Goal: Task Accomplishment & Management: Manage account settings

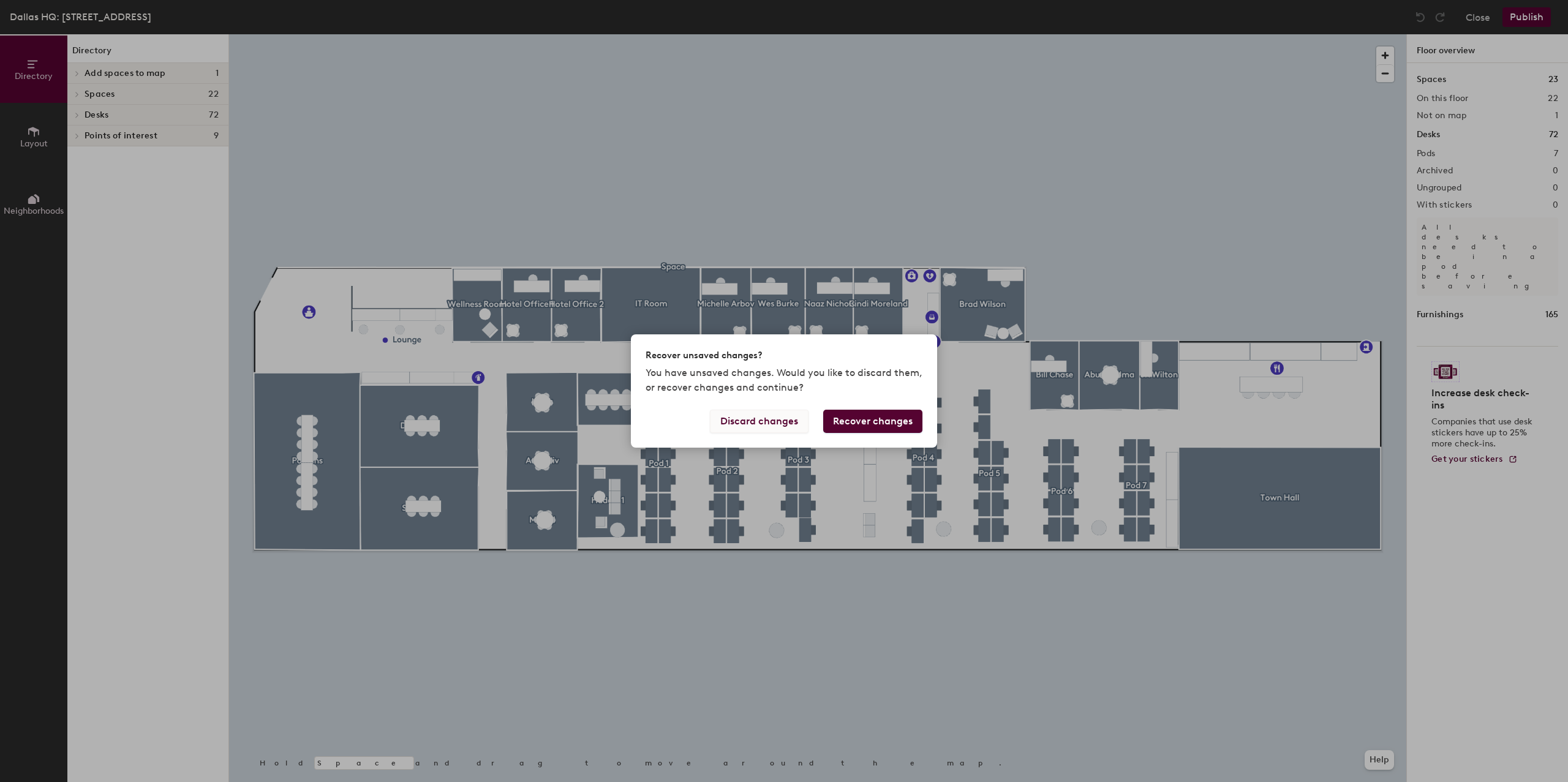
click at [771, 419] on button "Discard changes" at bounding box center [759, 421] width 98 height 23
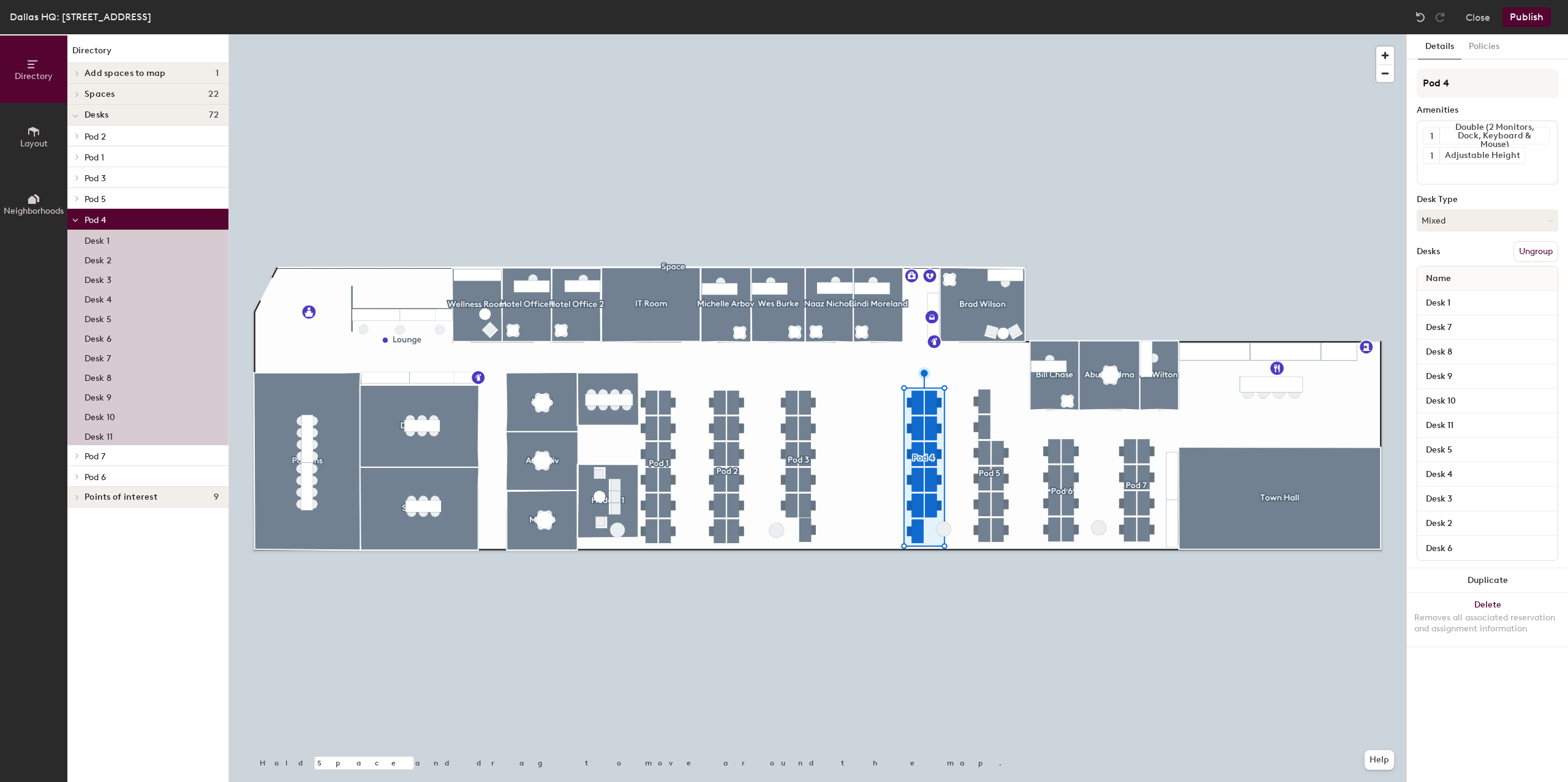
click at [717, 34] on div at bounding box center [817, 34] width 1177 height 0
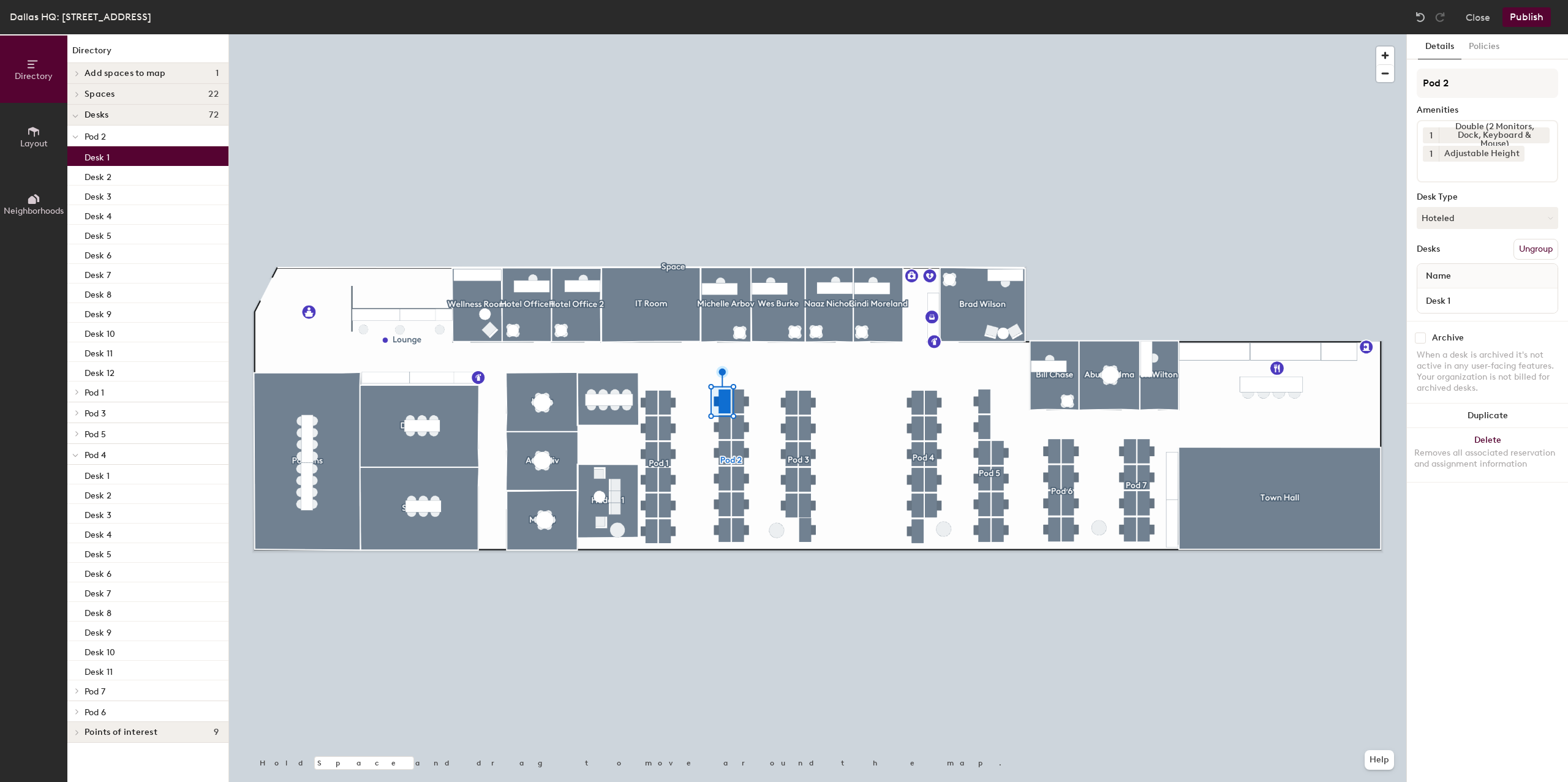
click at [863, 34] on div at bounding box center [817, 34] width 1177 height 0
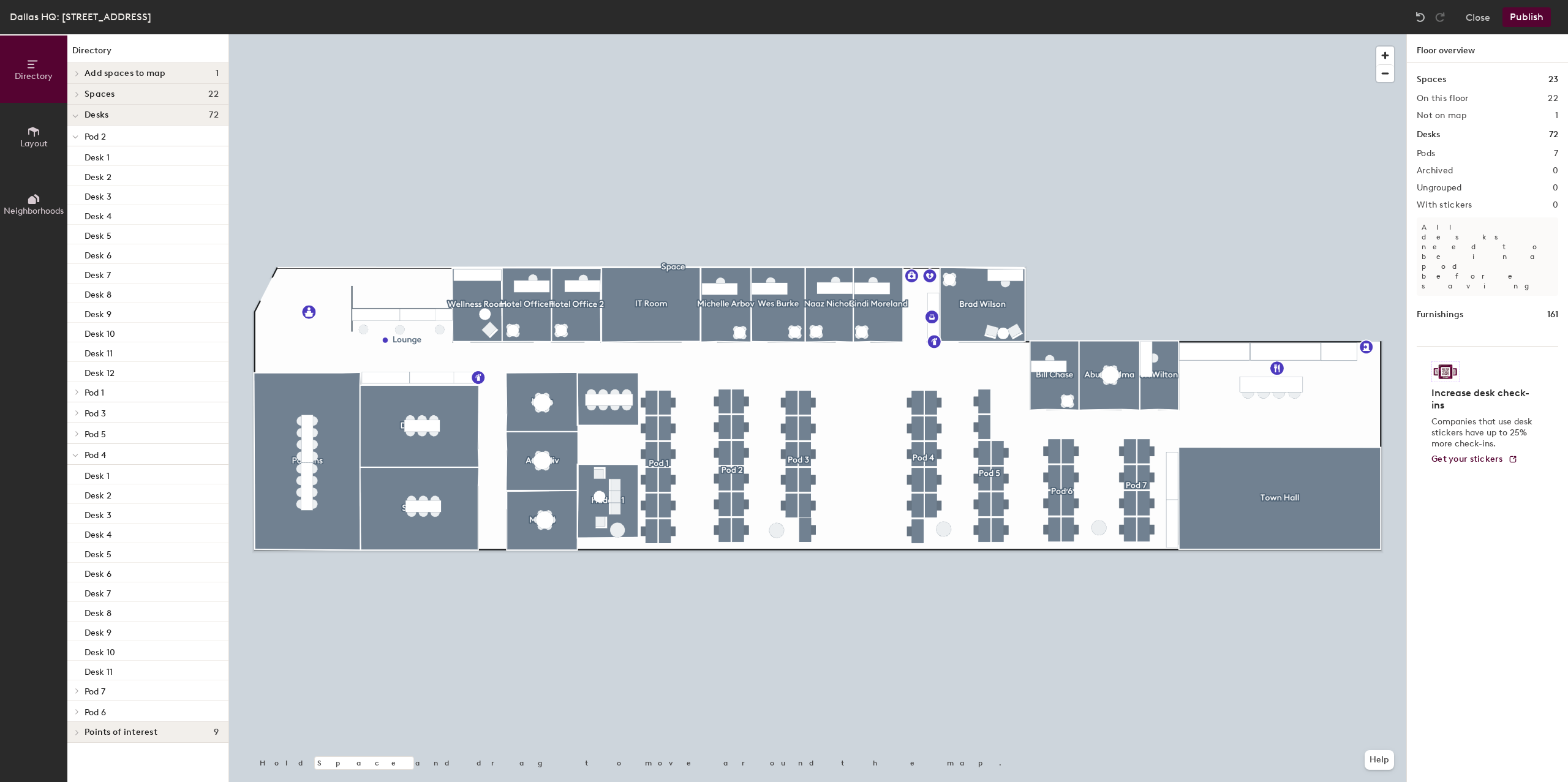
click at [30, 135] on icon at bounding box center [33, 132] width 13 height 13
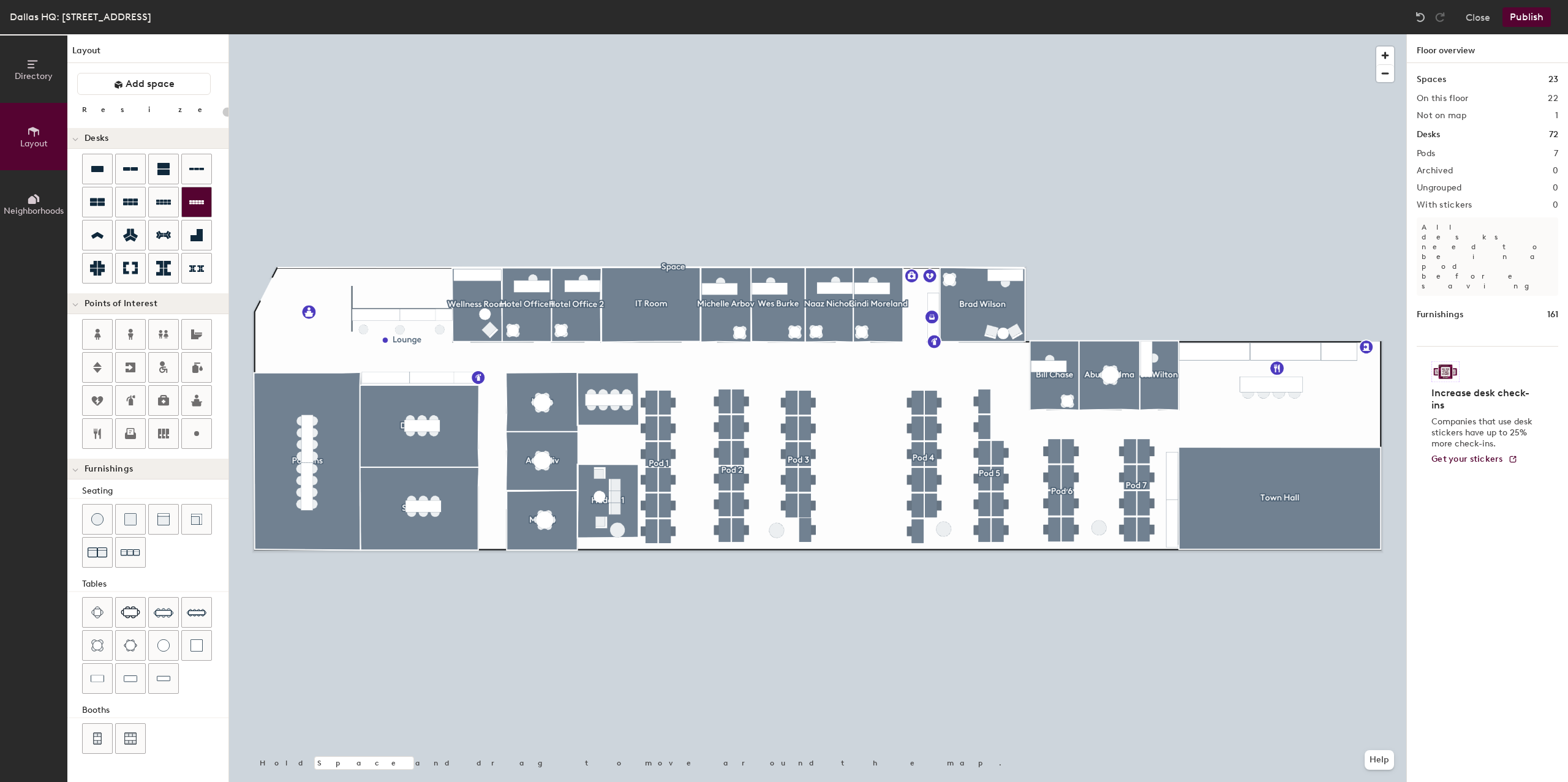
click at [195, 200] on icon at bounding box center [197, 203] width 15 height 4
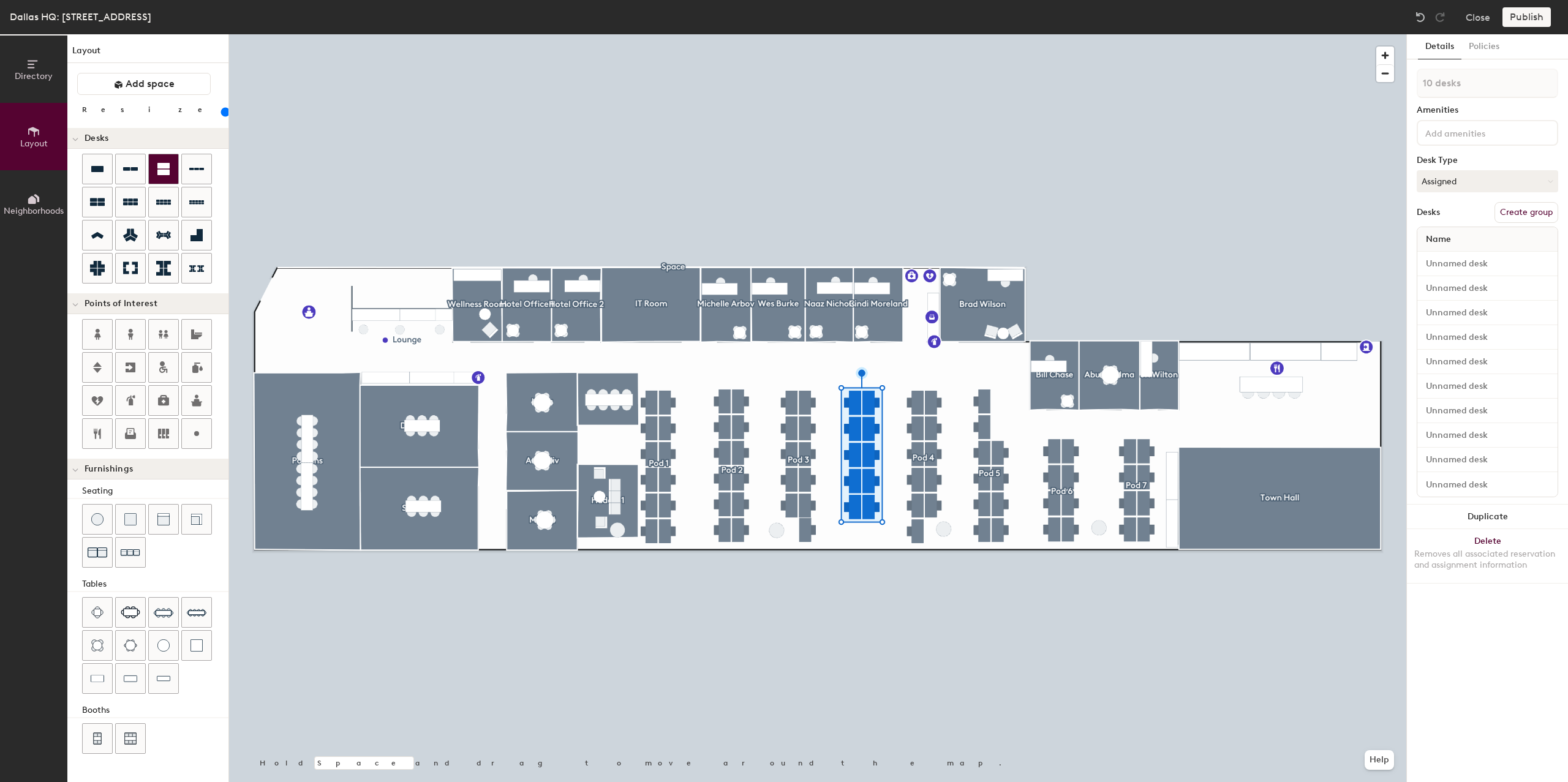
click at [163, 171] on icon at bounding box center [163, 169] width 13 height 13
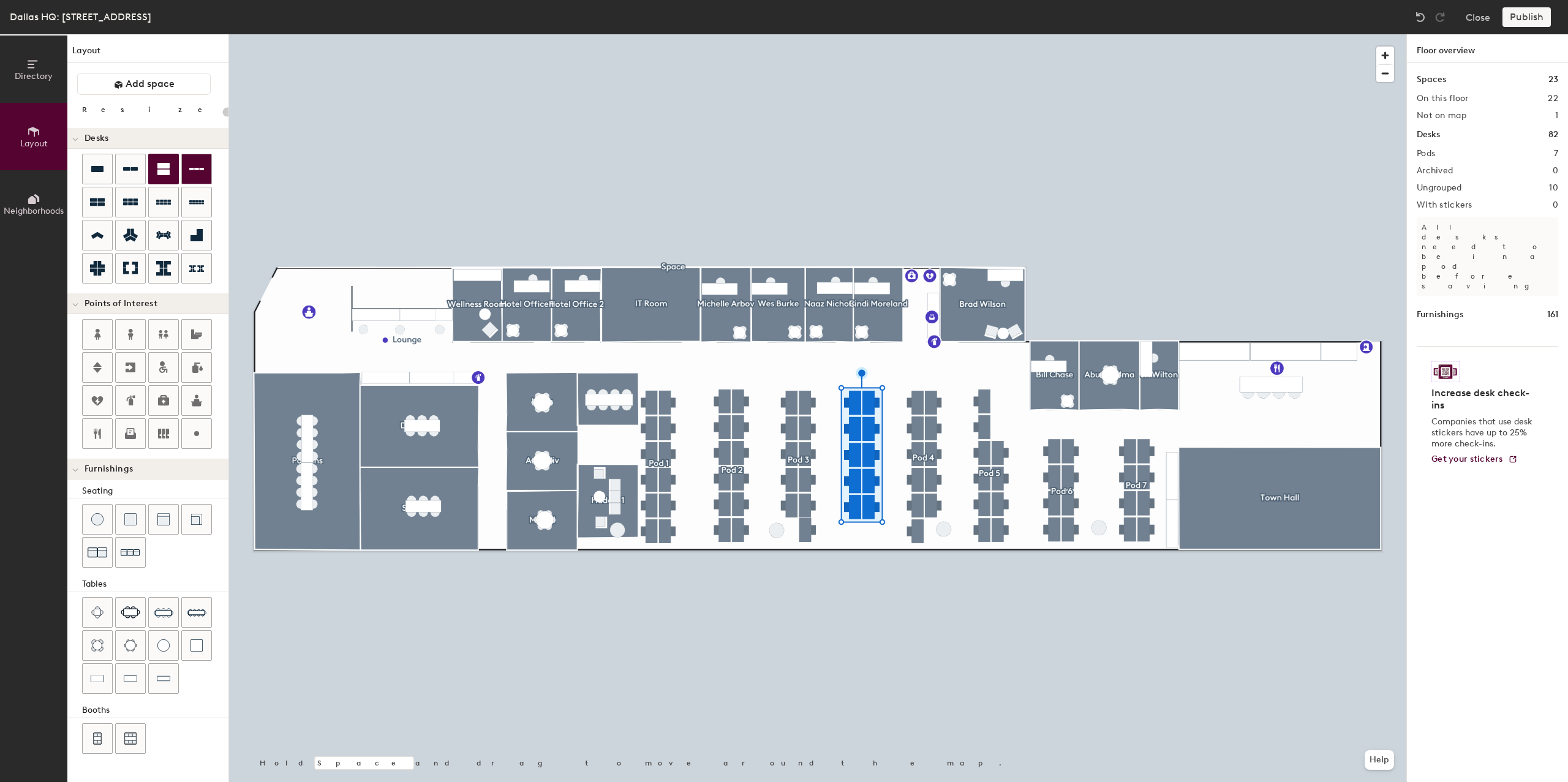
type input "140"
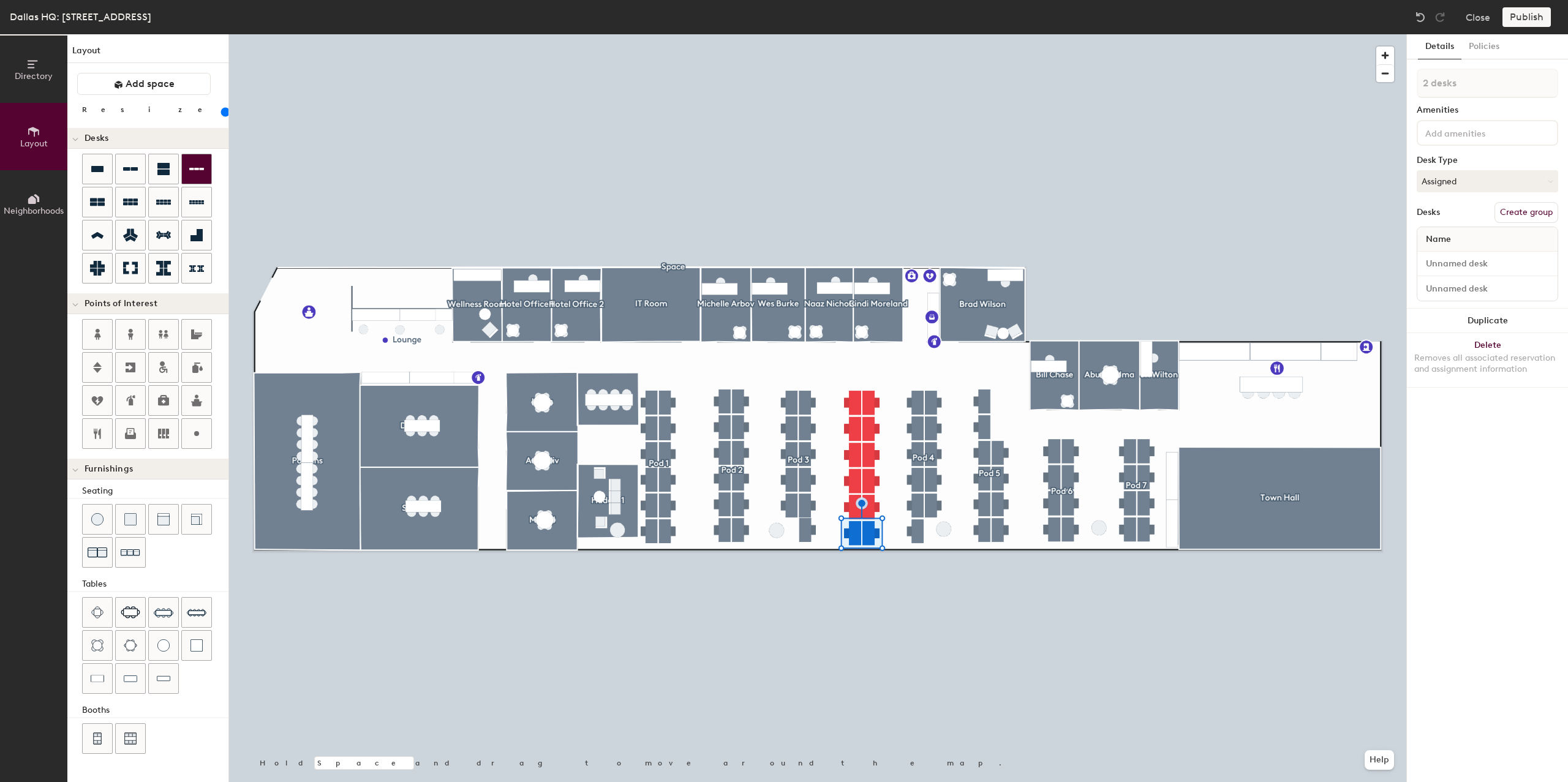
type input "1 desk"
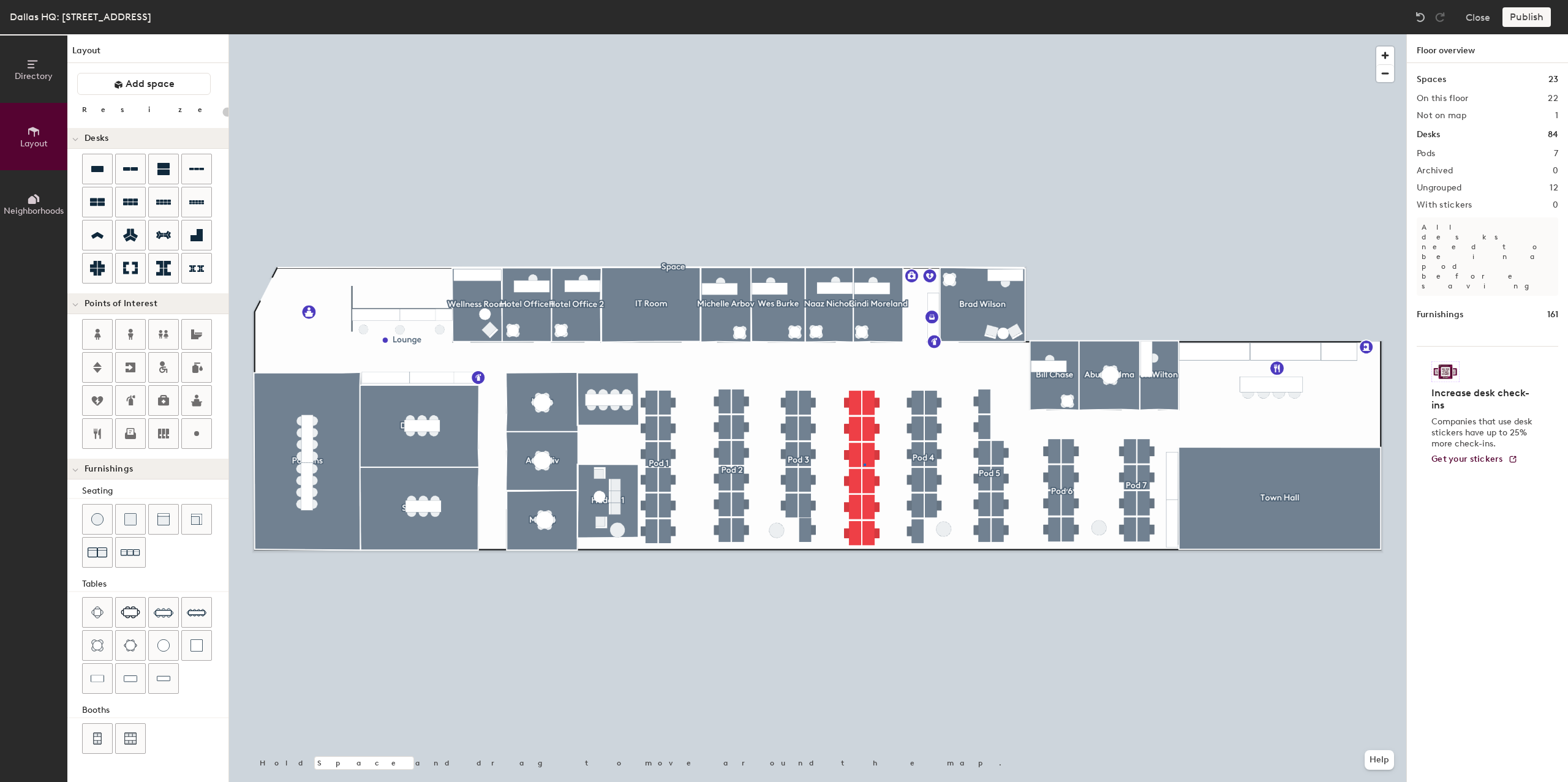
click at [864, 34] on div at bounding box center [817, 34] width 1177 height 0
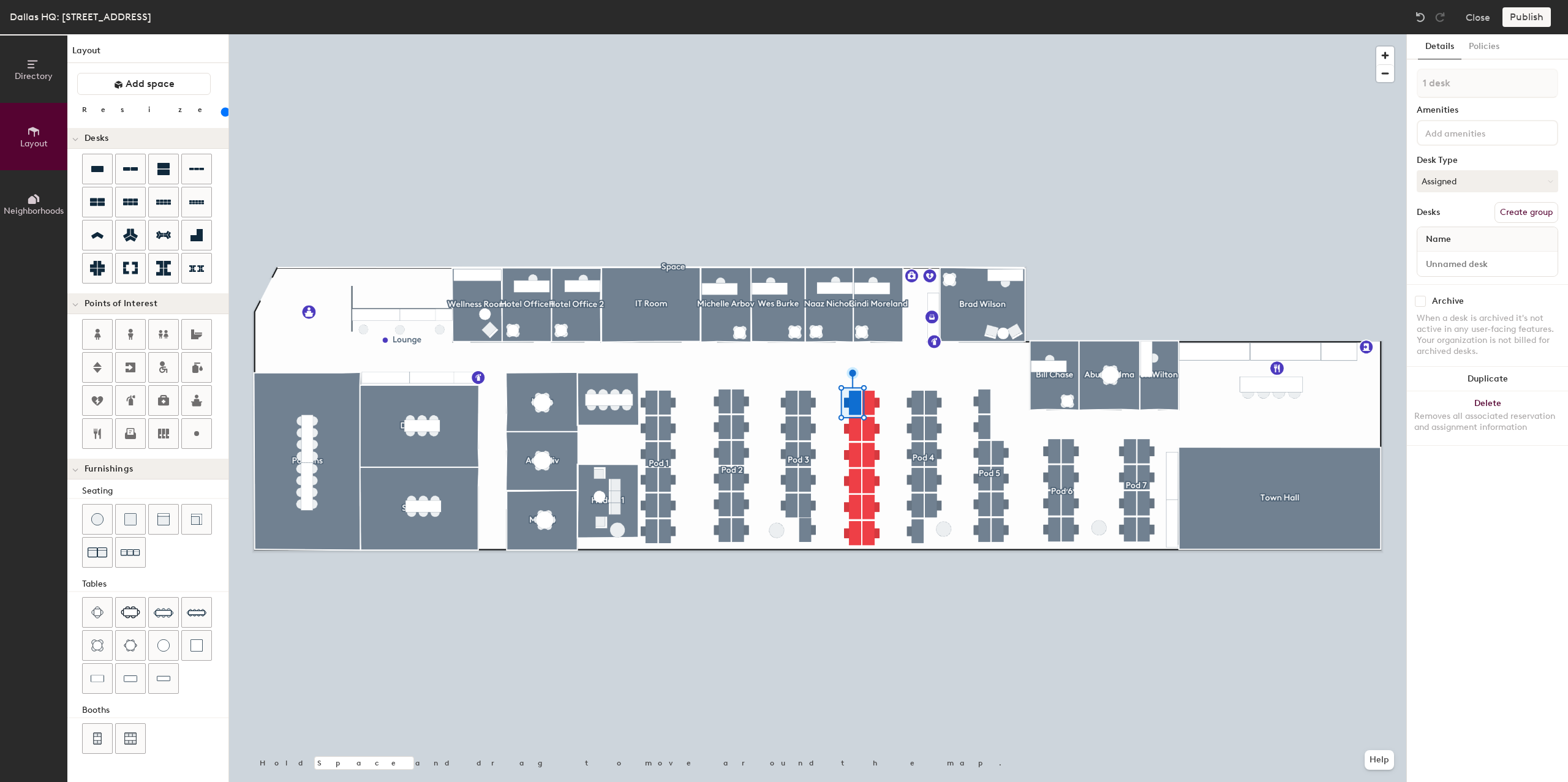
click at [870, 34] on div at bounding box center [817, 34] width 1177 height 0
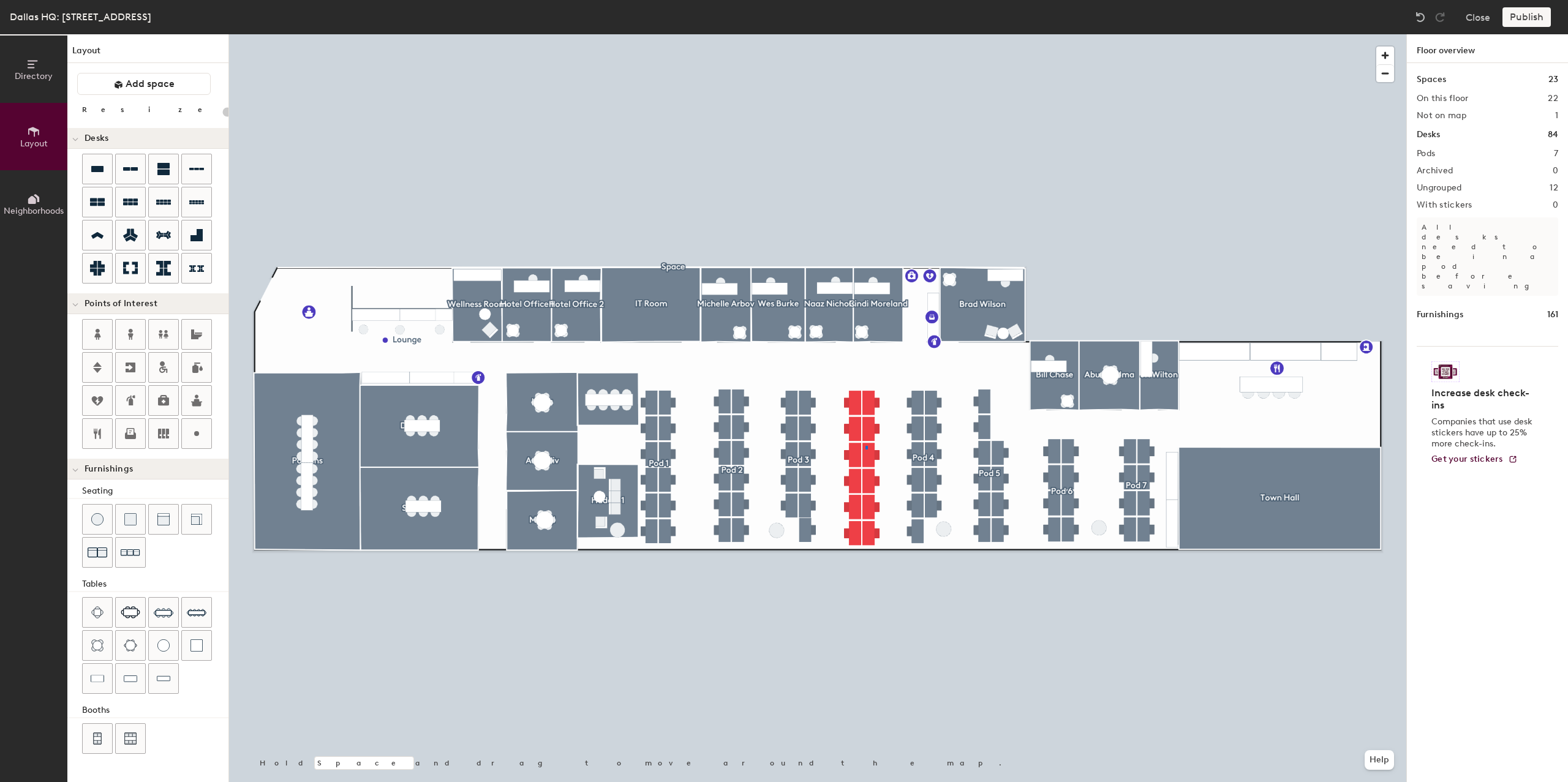
click at [865, 34] on div at bounding box center [817, 34] width 1177 height 0
type input "140"
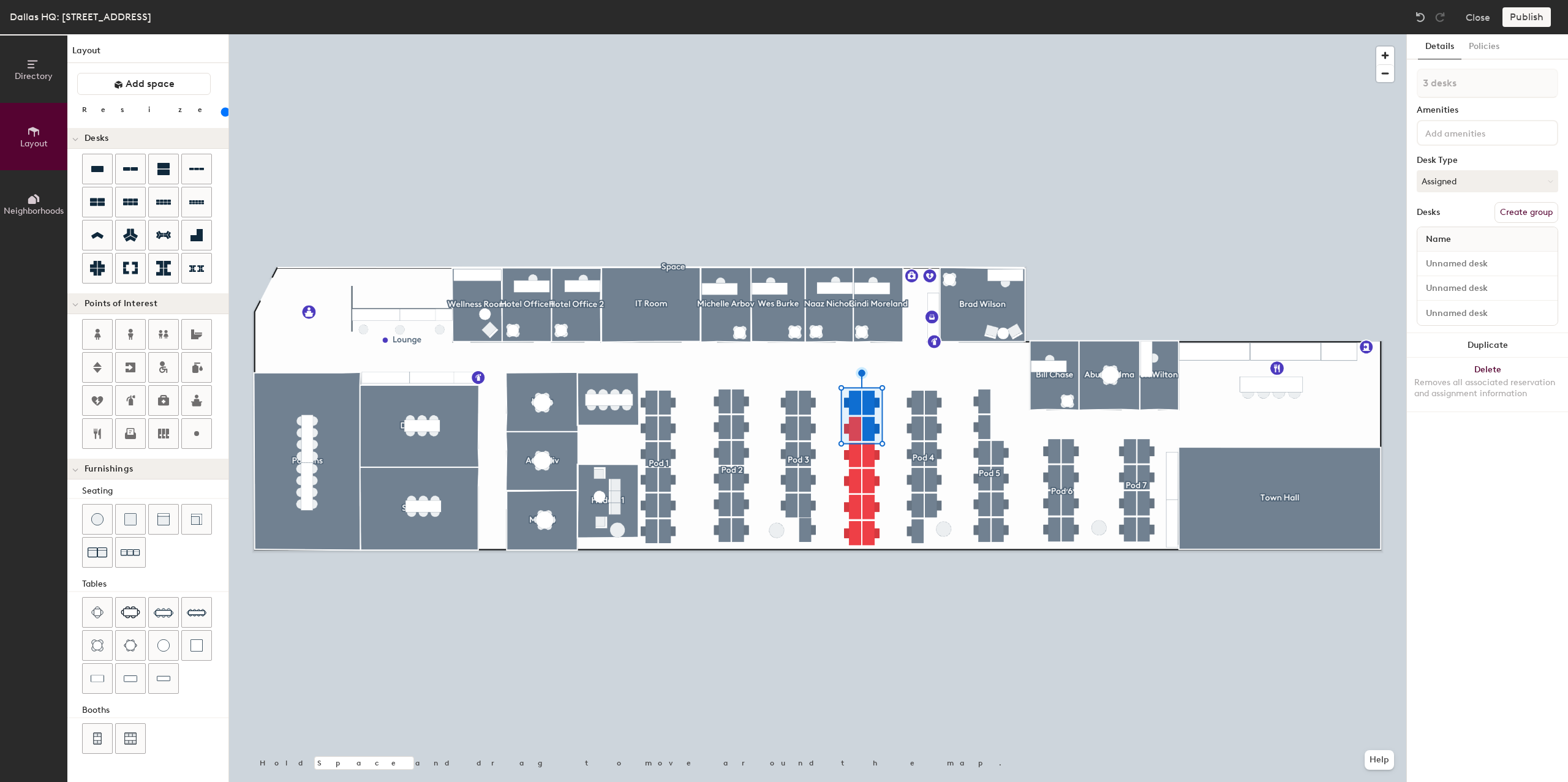
type input "4 desks"
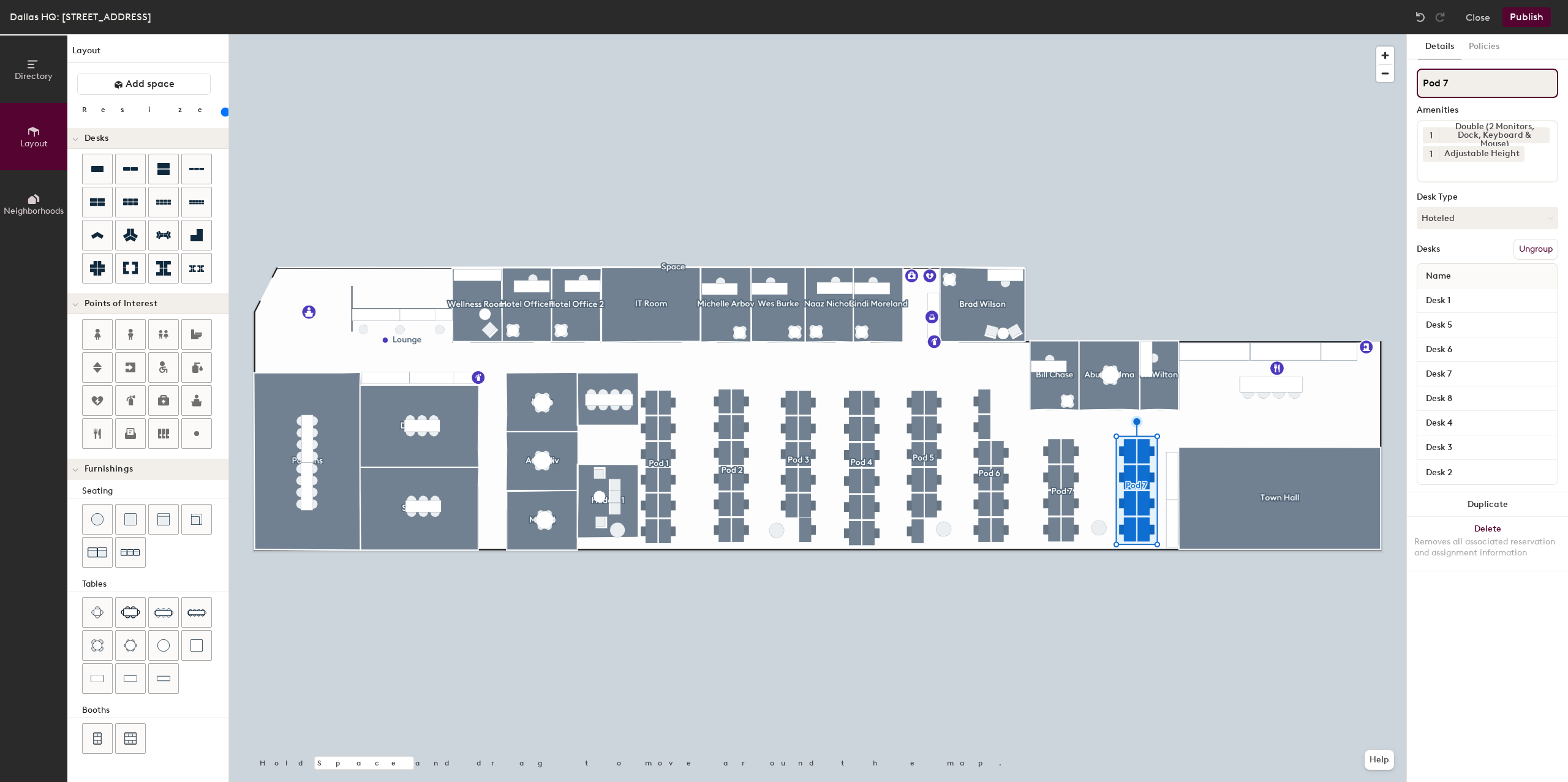
click at [1476, 83] on input "Pod 7" at bounding box center [1487, 84] width 141 height 30
type input "Pod 8"
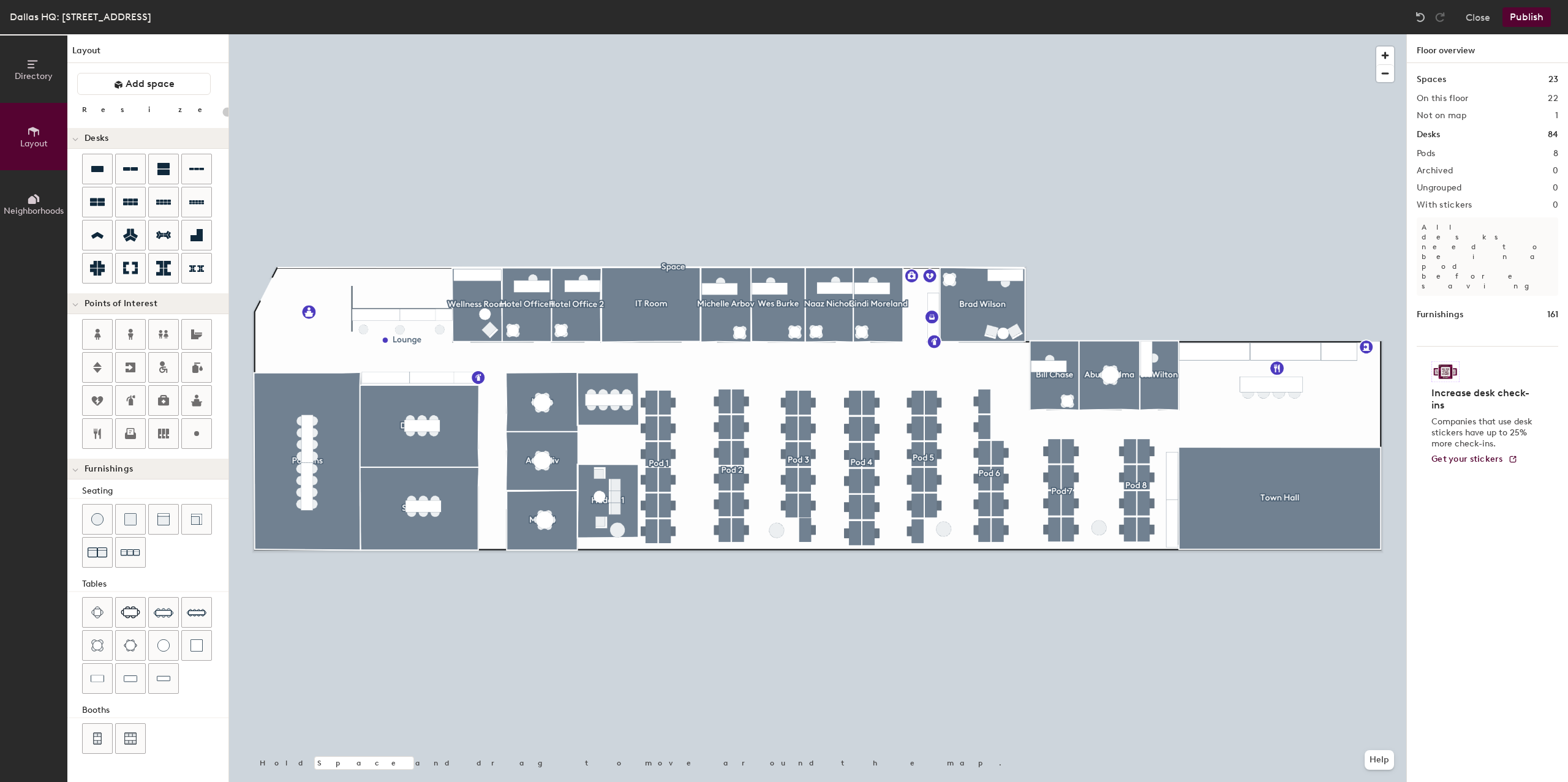
click at [1145, 34] on div at bounding box center [817, 34] width 1177 height 0
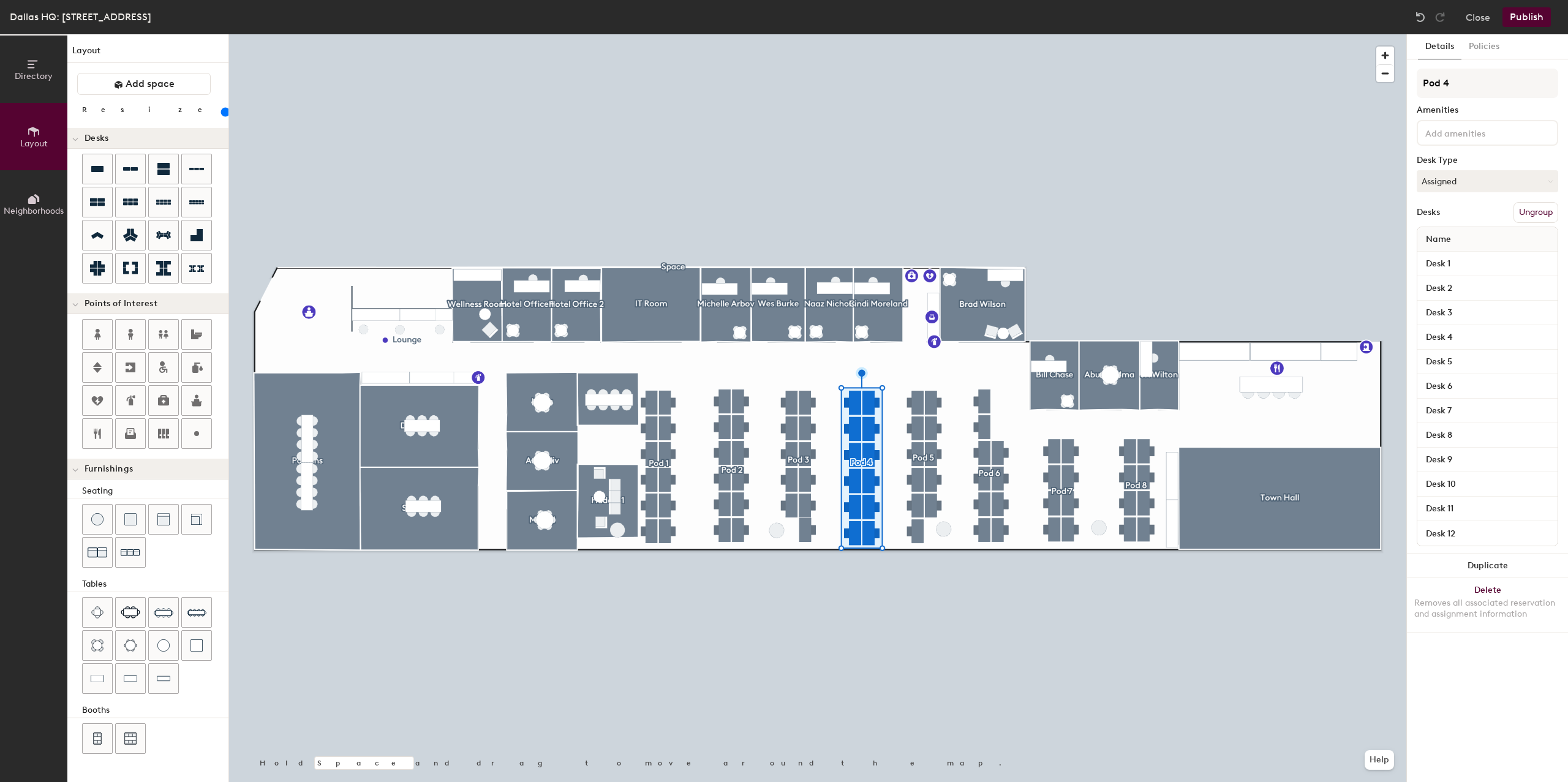
click at [1465, 130] on input at bounding box center [1477, 132] width 110 height 15
click at [1468, 157] on div "Adjustable Height" at bounding box center [1518, 161] width 199 height 18
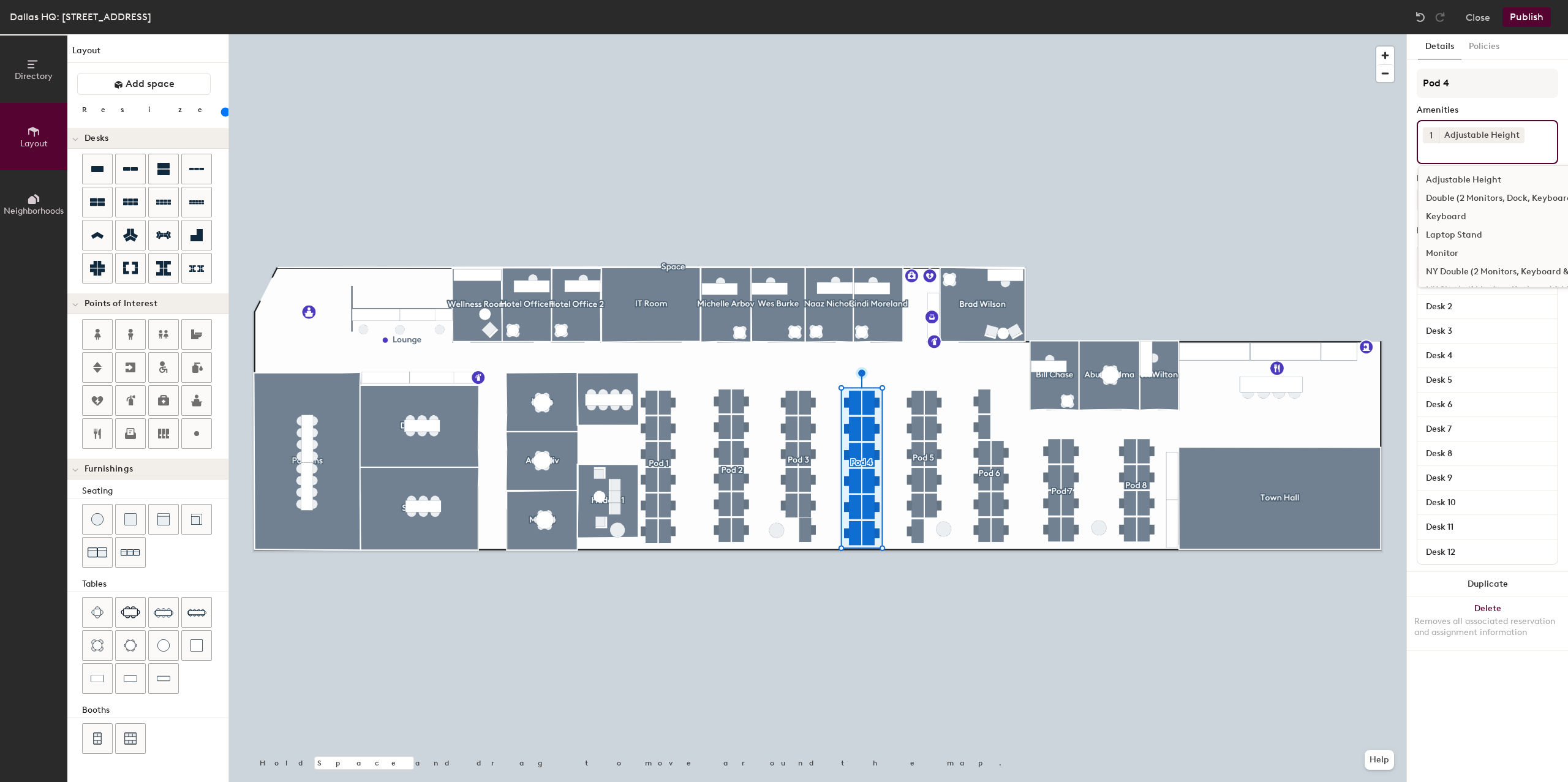
click at [1470, 192] on div "Double (2 Monitors, Dock, Keyboard & Mouse)" at bounding box center [1518, 198] width 199 height 18
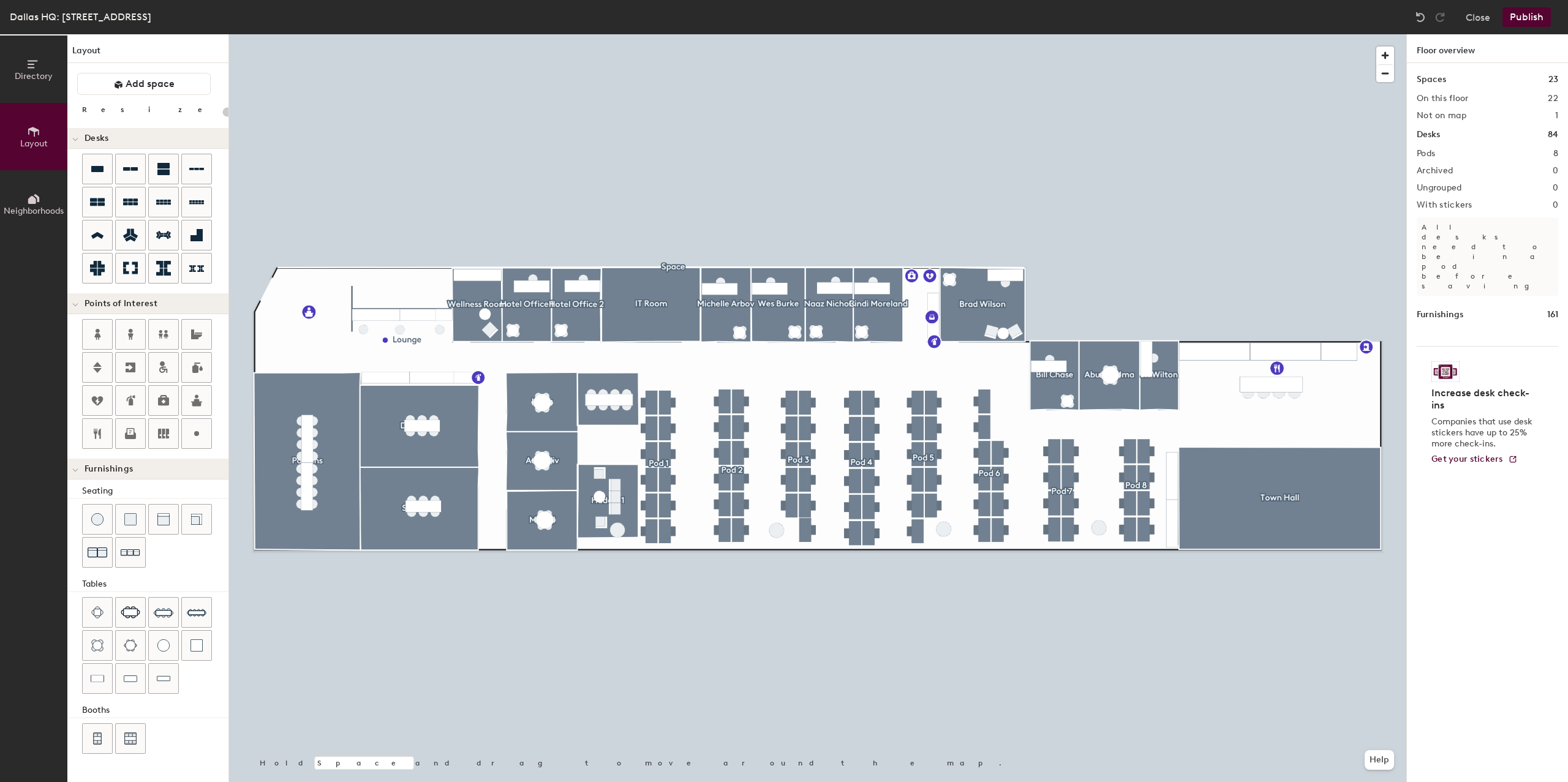
click at [1526, 14] on button "Publish" at bounding box center [1526, 17] width 48 height 20
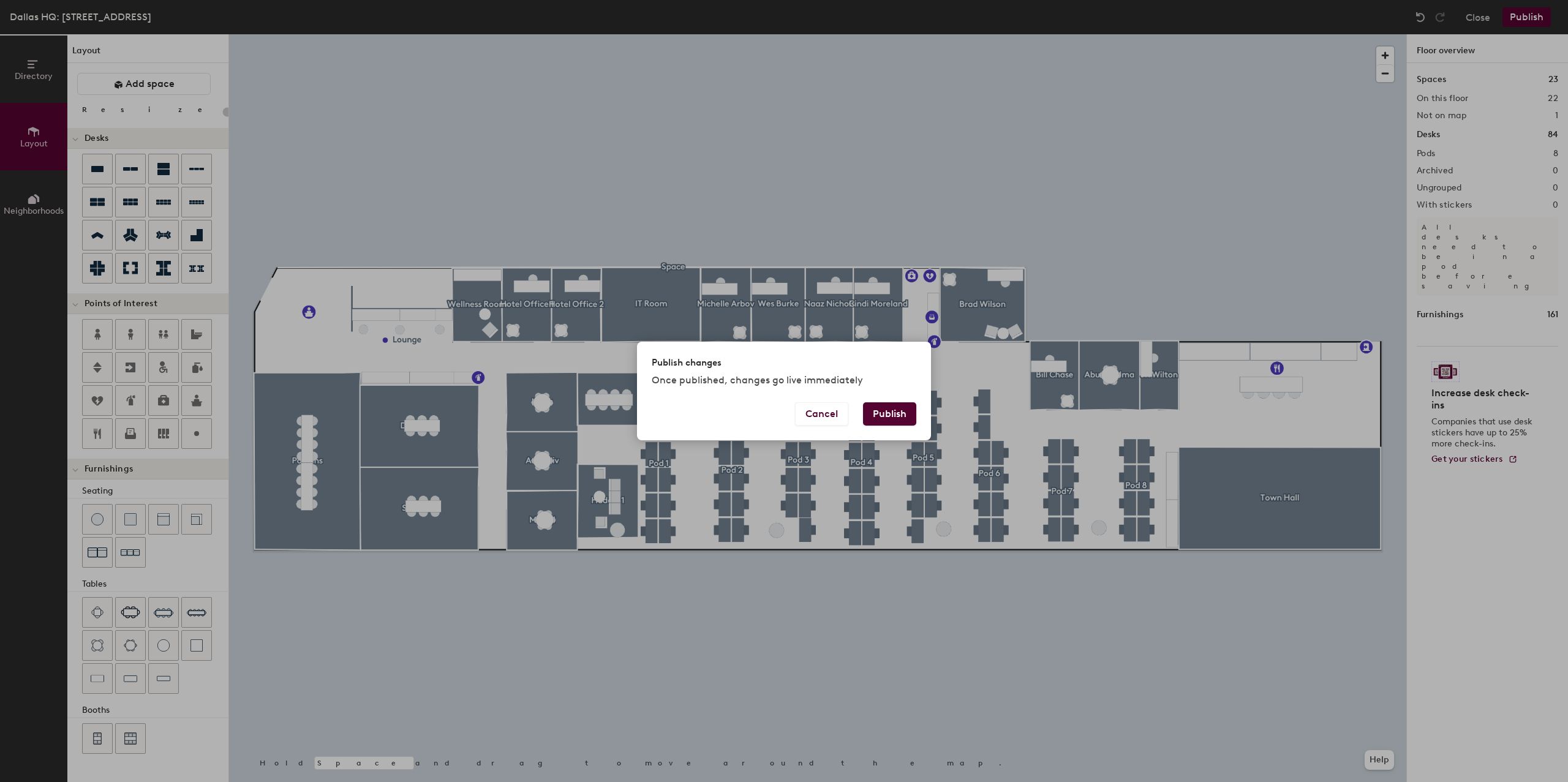
click at [883, 412] on button "Publish" at bounding box center [890, 414] width 53 height 23
type input "20"
